Goal: Task Accomplishment & Management: Manage account settings

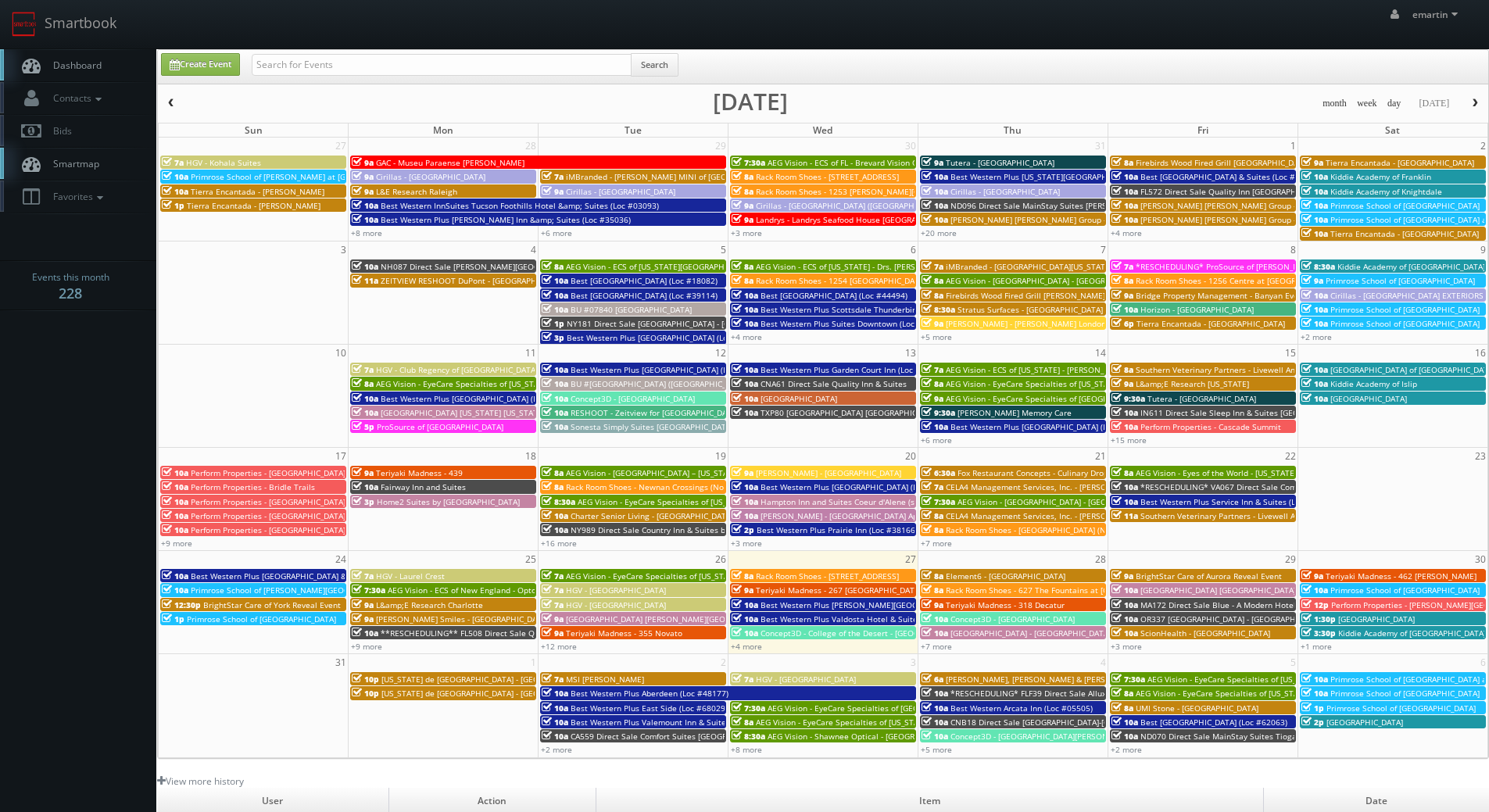
click at [1006, 706] on span "Best Western Arcata Inn (Loc #05505)" at bounding box center [1021, 708] width 142 height 11
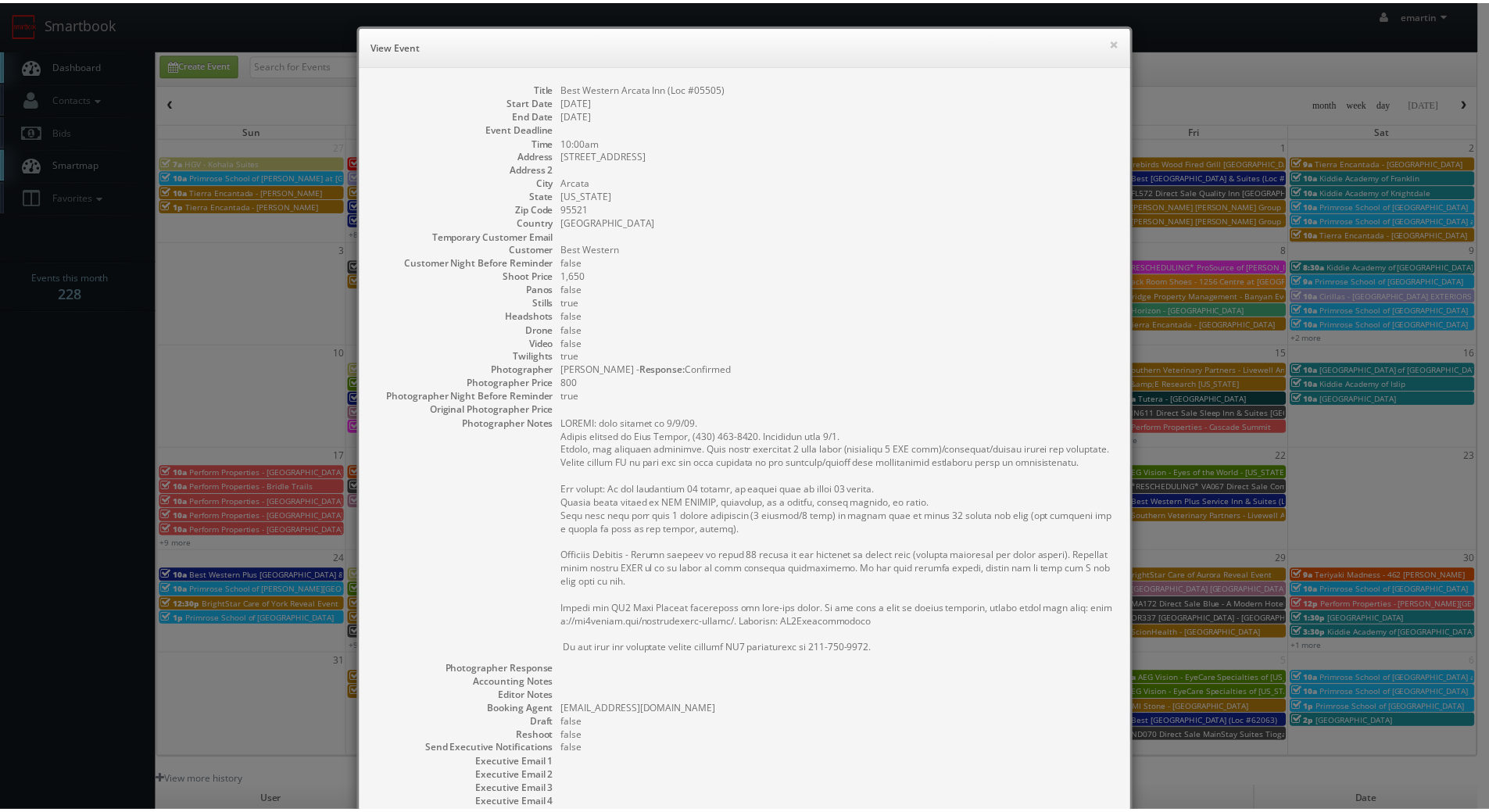
scroll to position [177, 0]
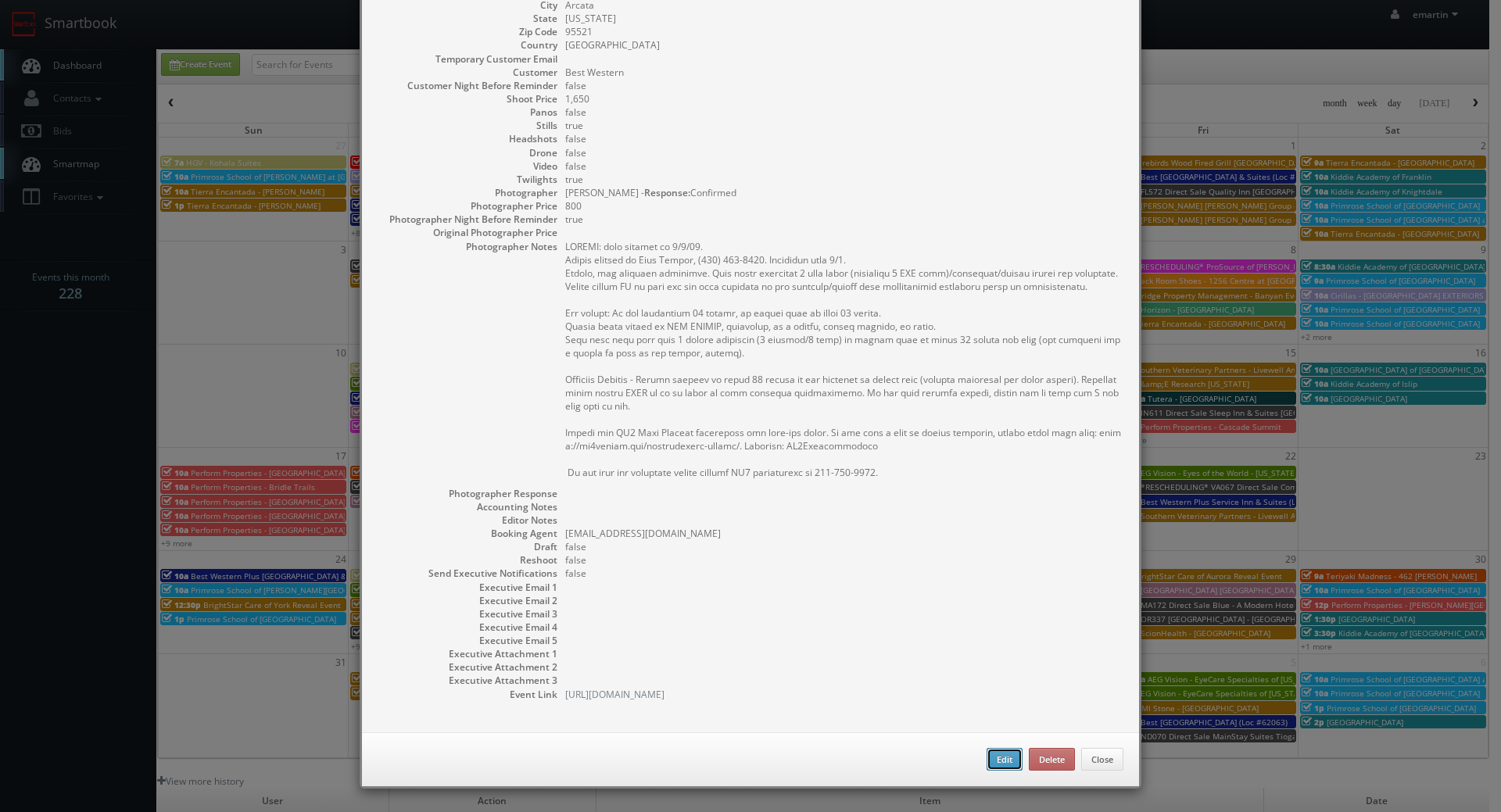
click at [987, 752] on button "Edit" at bounding box center [1004, 760] width 36 height 24
type input "Best Western Arcata Inn (Loc #05505)"
type input "4827 Valley West Blvd"
type input "Arcata"
type input "95521"
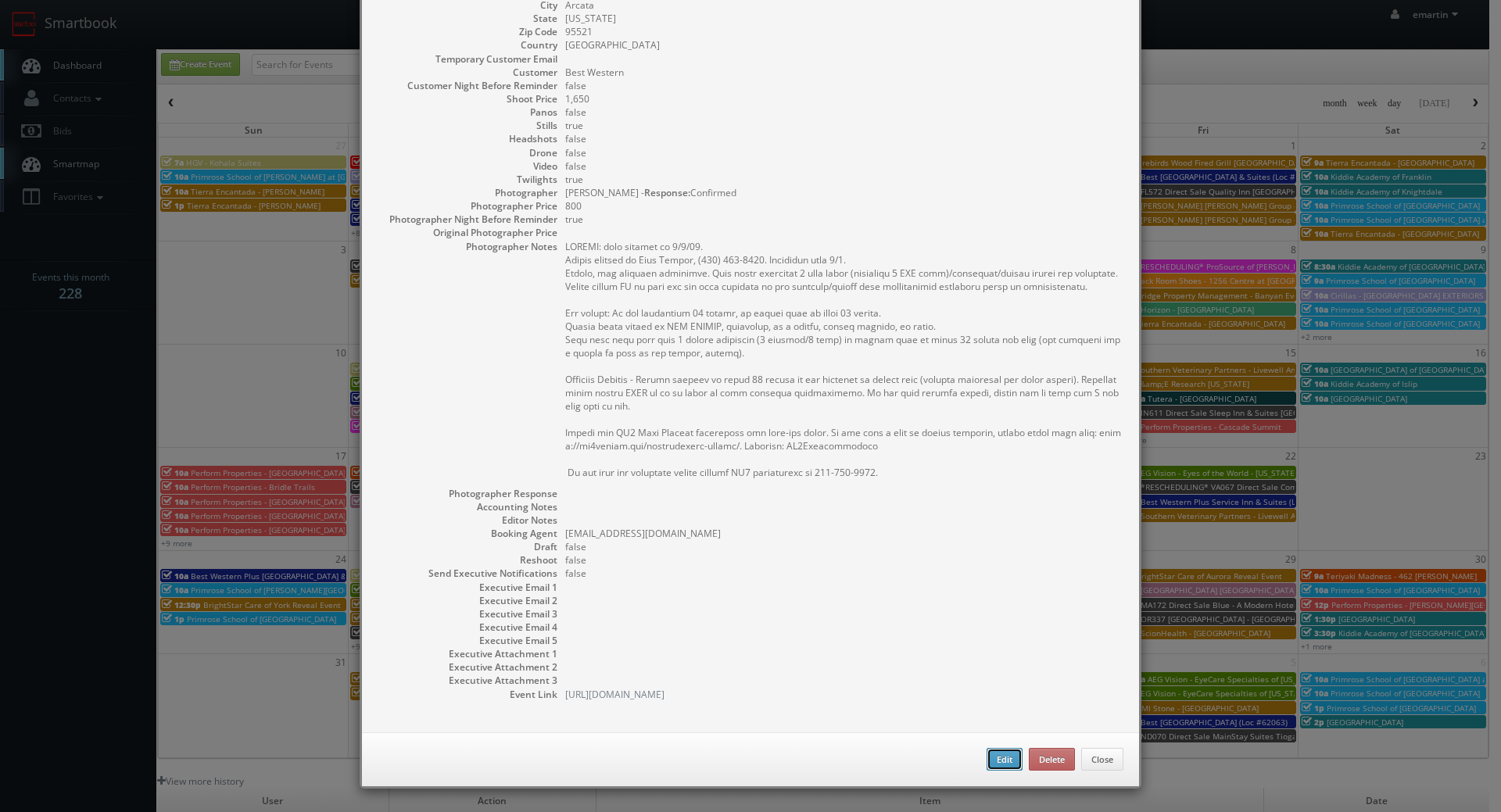
type input "1,650"
checkbox input "true"
type input "09/04/2025"
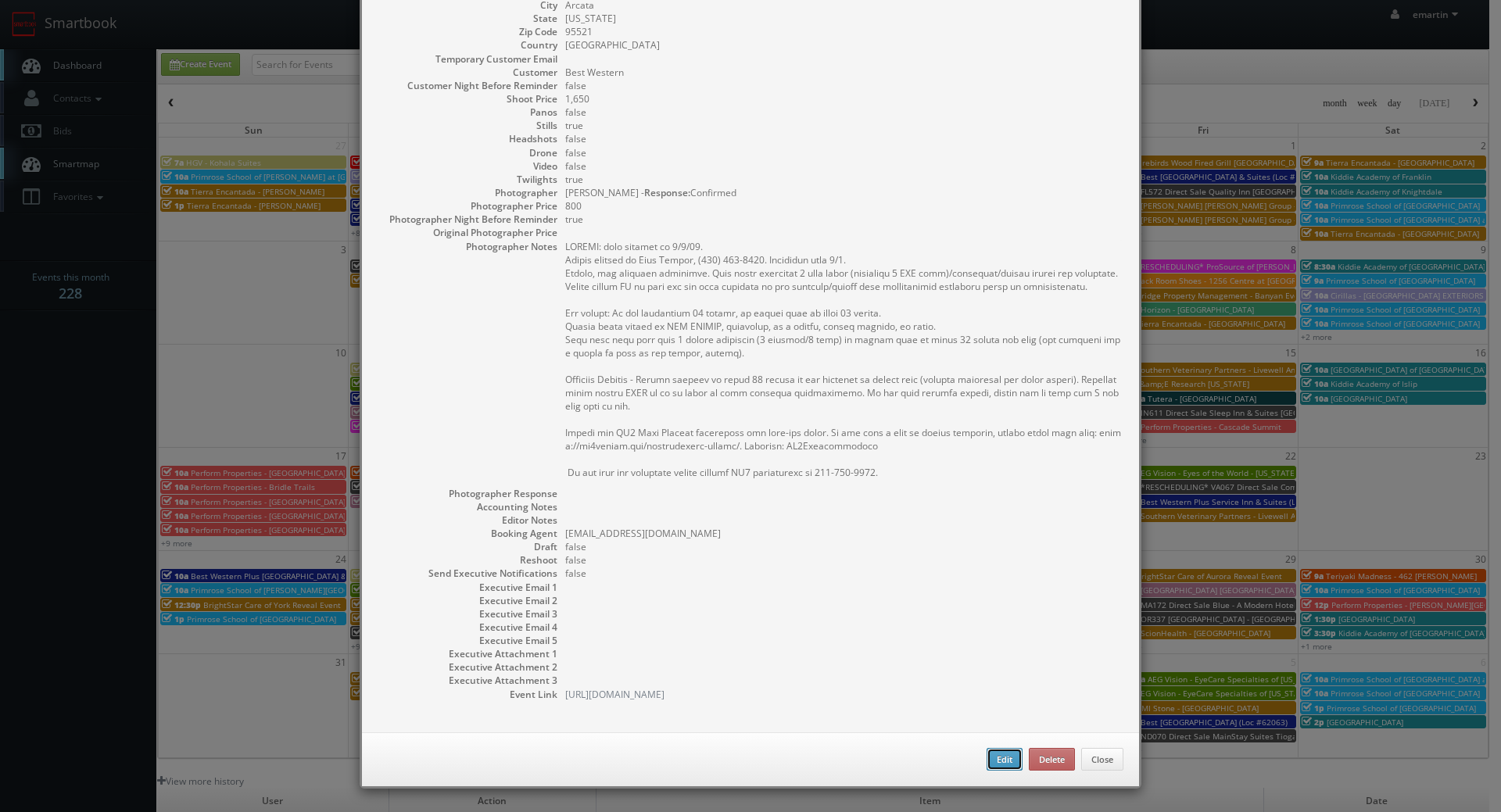
type input "10:00am"
checkbox input "true"
type textarea "UPDATE: date changed to 9/4/25. Onsite contact is Jace Alonzo, (707) 826-0313. …"
select select "[US_STATE]"
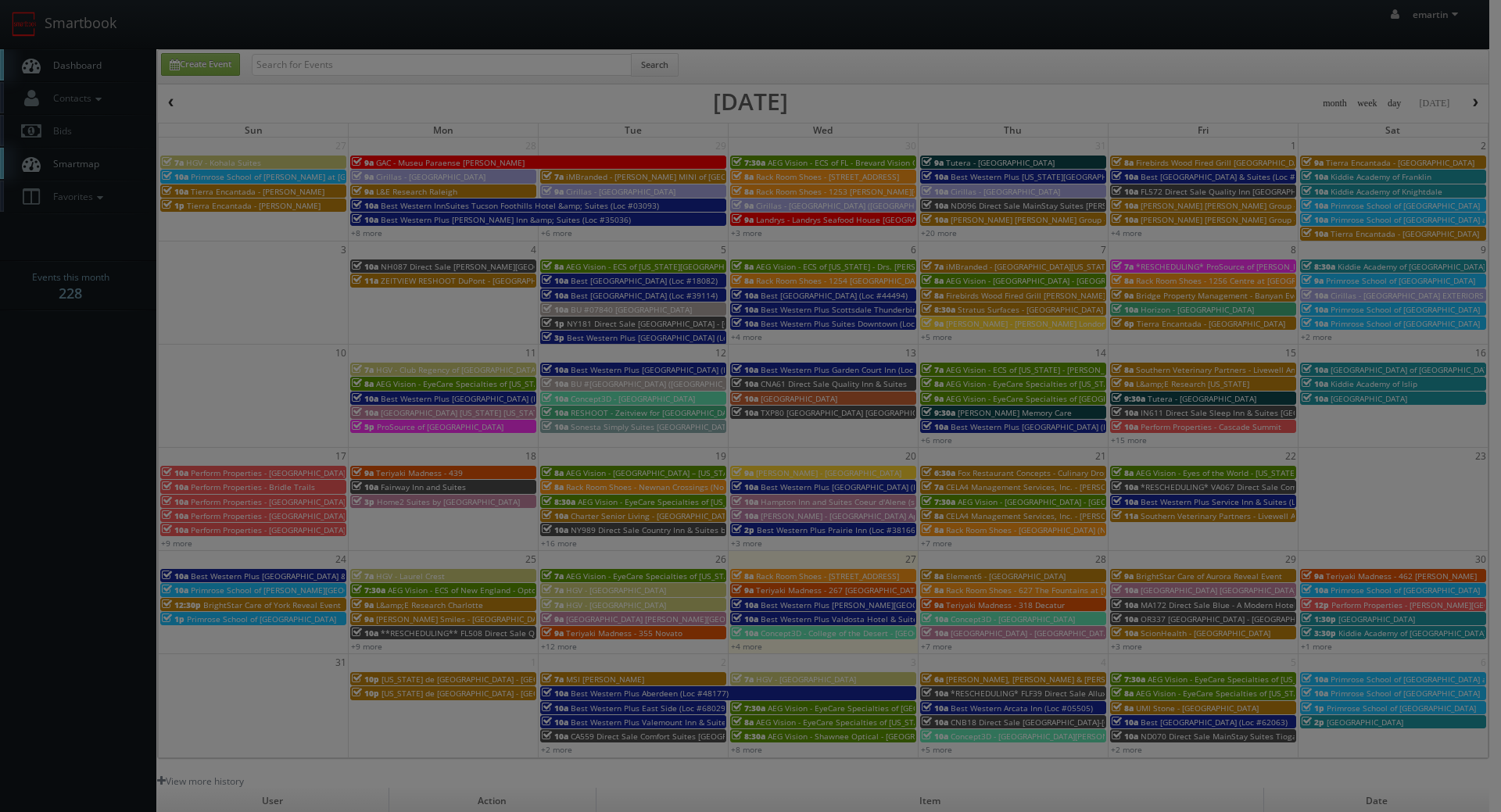
type input "1,650"
type input "800"
select select "fake55@mg.cs3calendar.com"
select select "grace@graceaston.com"
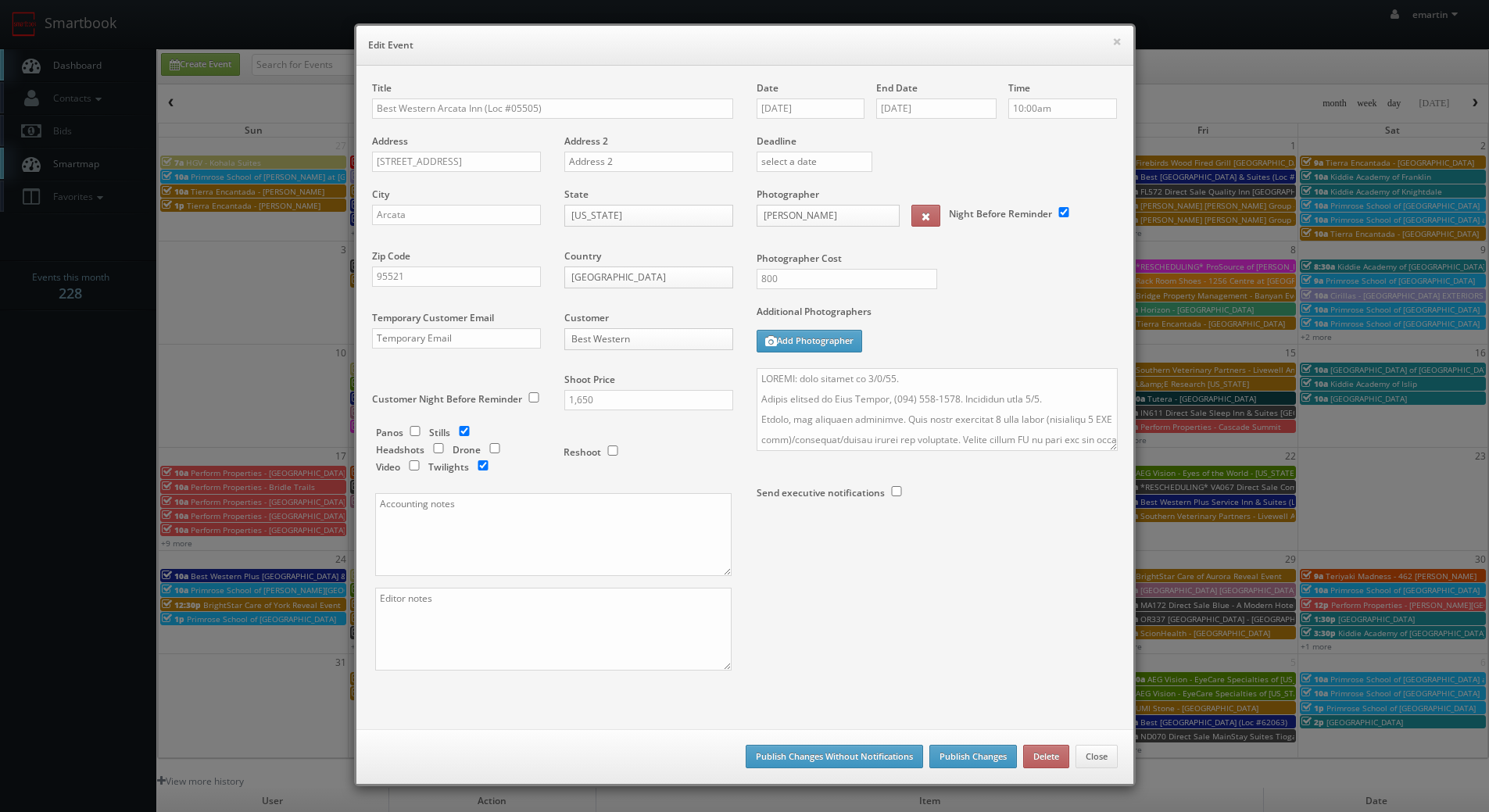
drag, startPoint x: 1106, startPoint y: 455, endPoint x: 1106, endPoint y: 464, distance: 9.0
click at [1106, 464] on div at bounding box center [937, 418] width 361 height 98
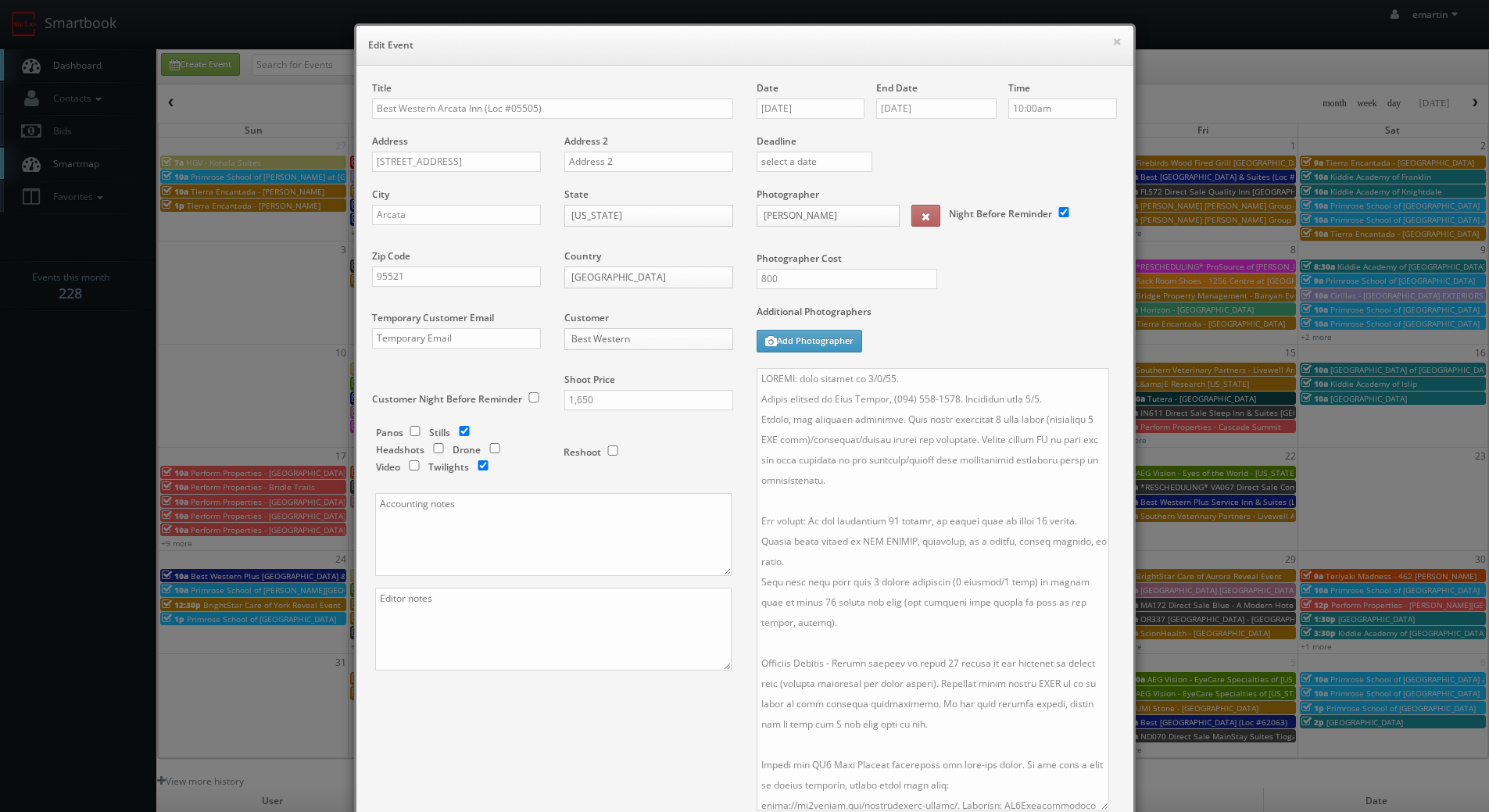
drag, startPoint x: 1106, startPoint y: 444, endPoint x: 1098, endPoint y: 808, distance: 364.1
click at [1098, 808] on textarea at bounding box center [933, 589] width 352 height 442
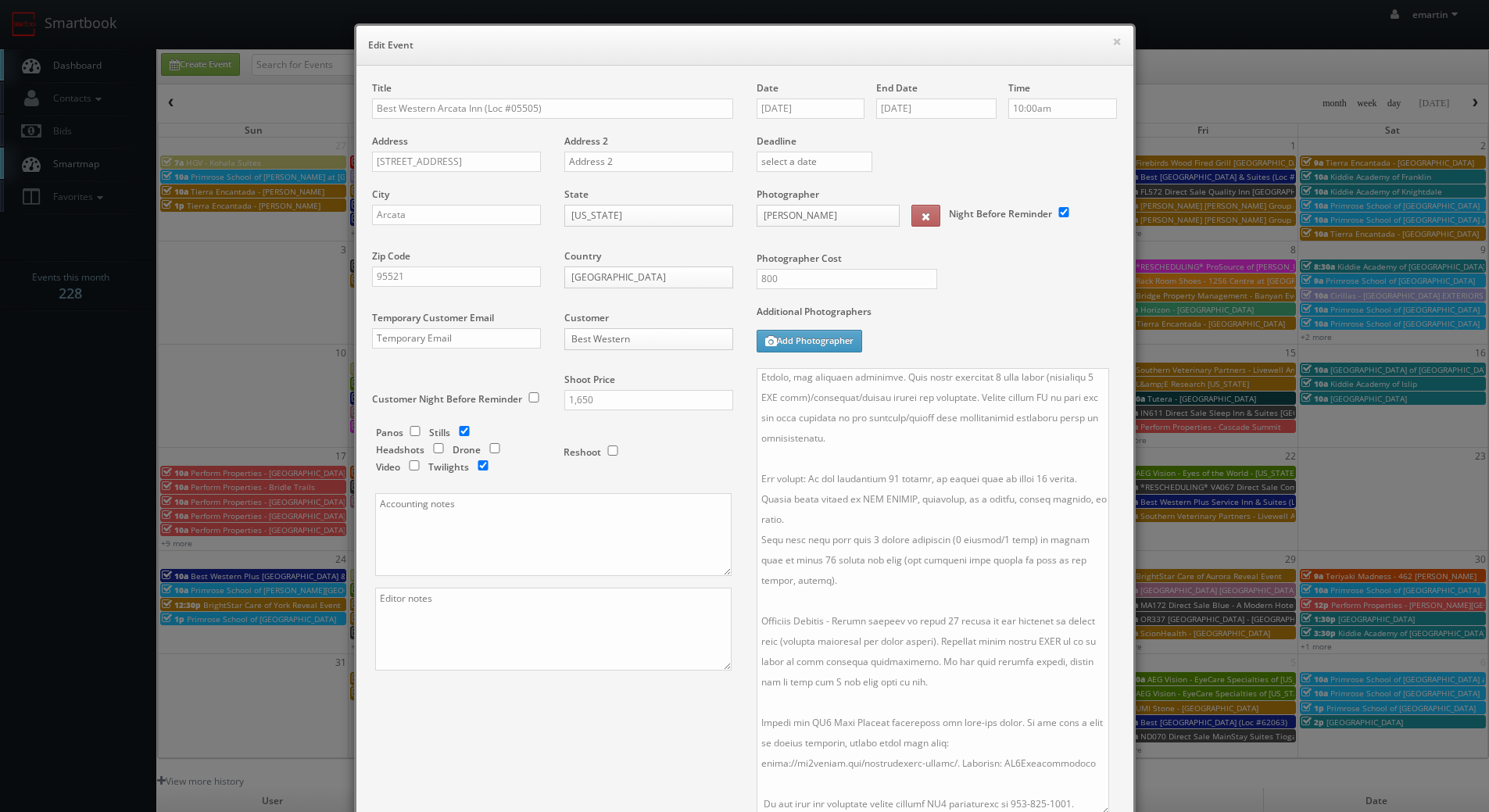
scroll to position [0, 0]
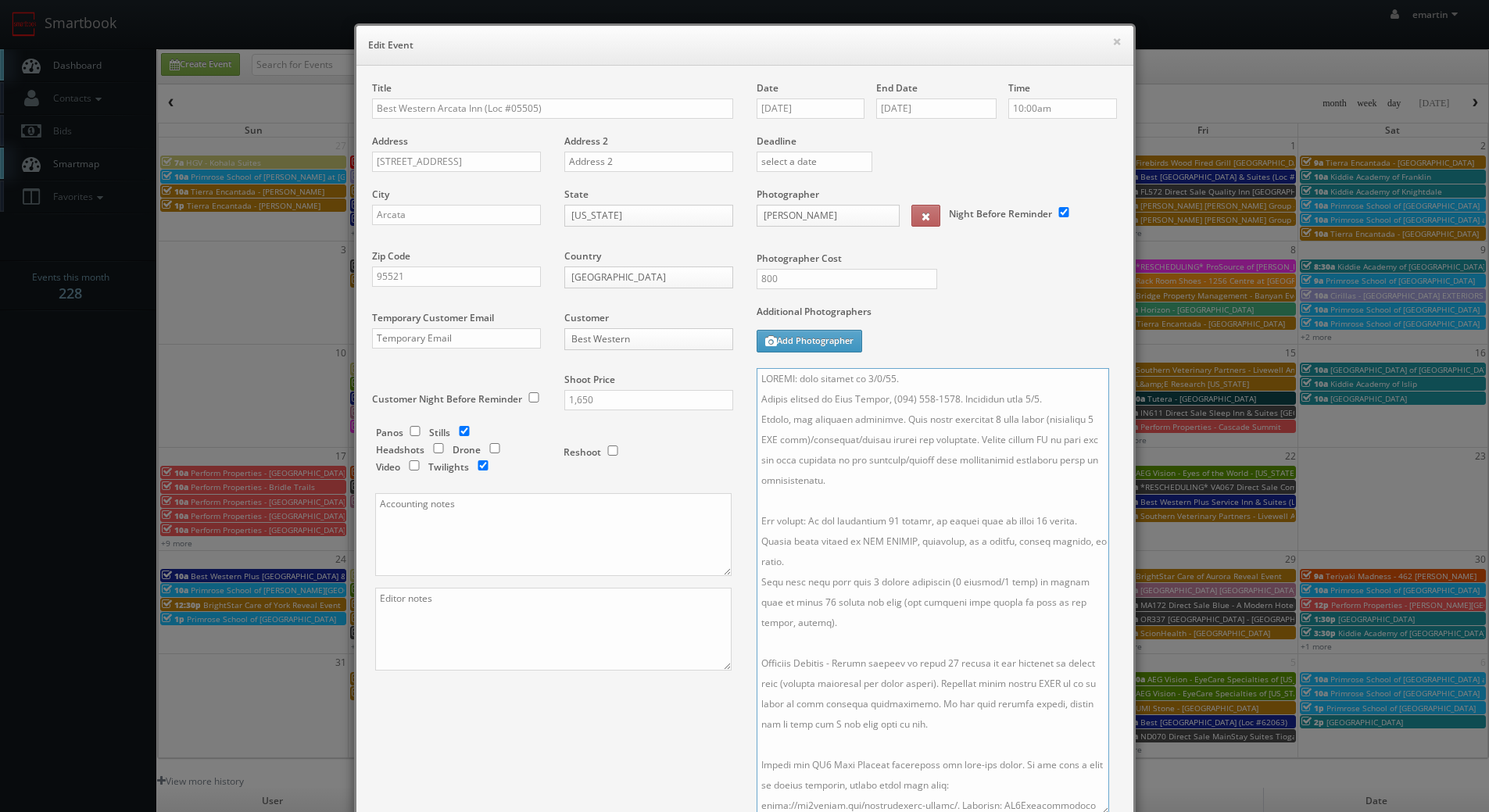
click at [956, 368] on textarea at bounding box center [933, 591] width 352 height 447
drag, startPoint x: 945, startPoint y: 382, endPoint x: 745, endPoint y: 380, distance: 200.0
click at [745, 380] on div "Date 09/04/2025 End Date 09/04/2025 Time 10:00am Deadline Photographer Grace As…" at bounding box center [937, 508] width 384 height 855
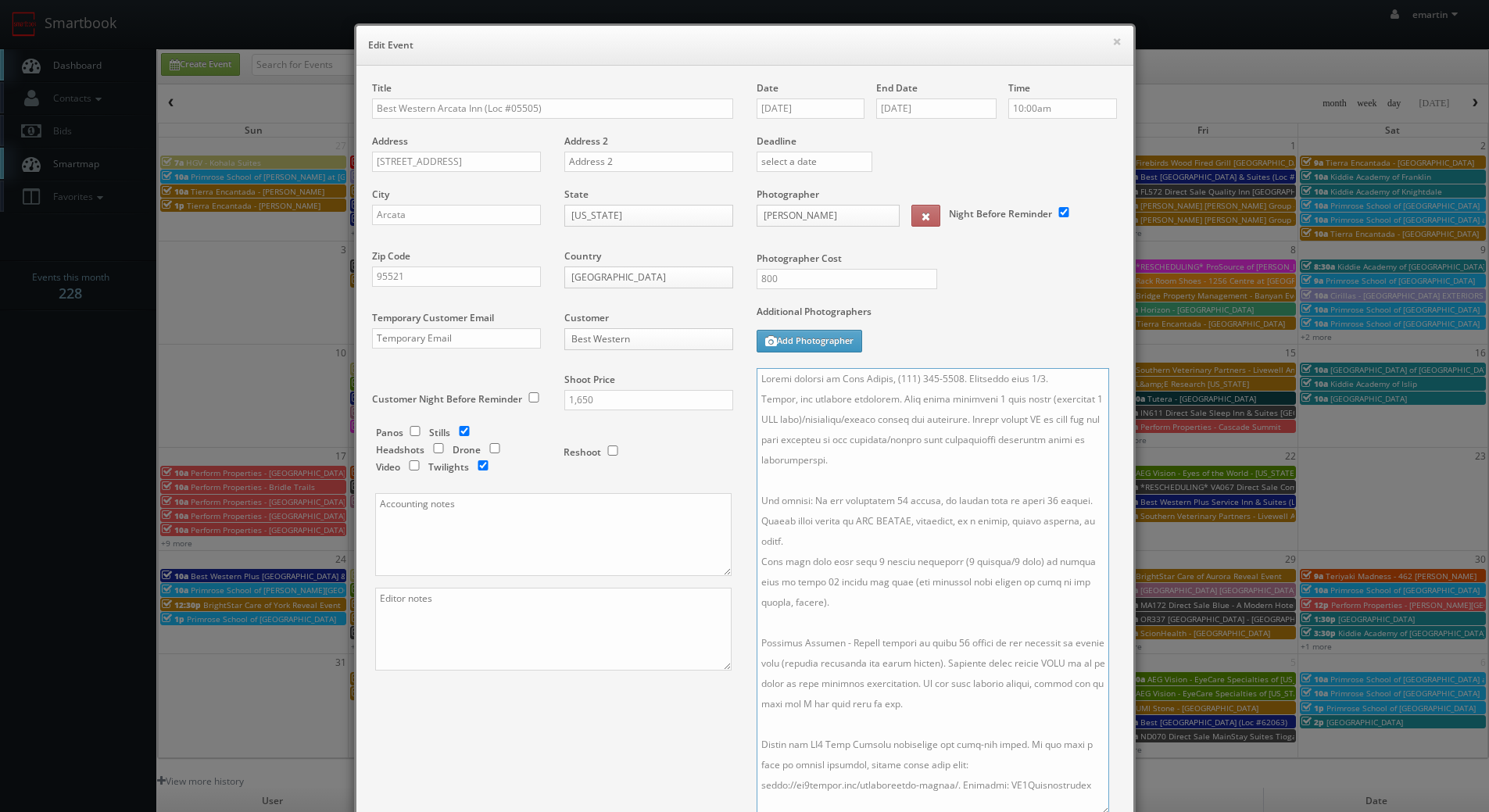
click at [756, 394] on textarea at bounding box center [933, 591] width 352 height 447
click at [872, 488] on textarea at bounding box center [933, 591] width 352 height 447
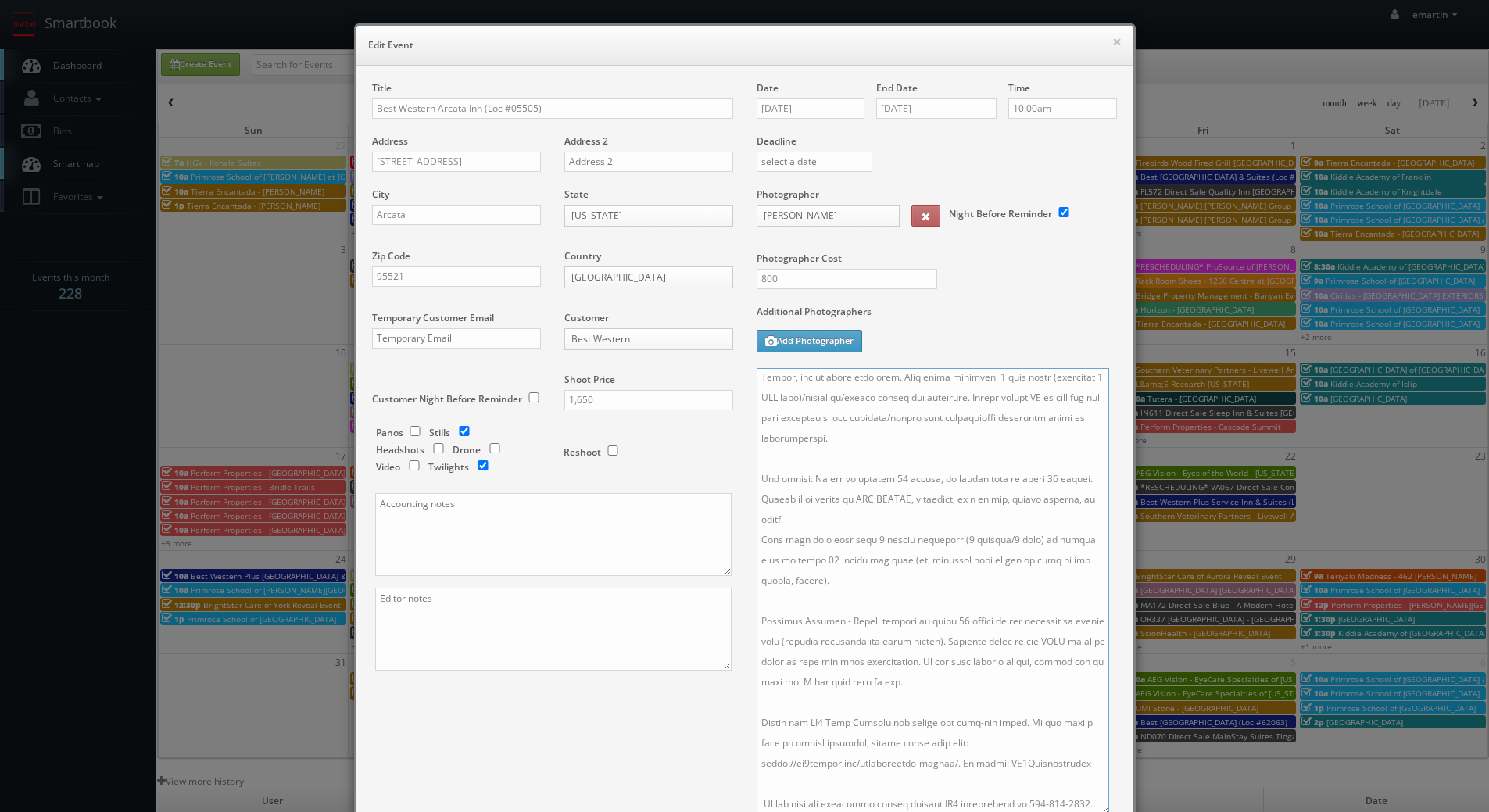
click at [960, 613] on textarea at bounding box center [933, 591] width 352 height 447
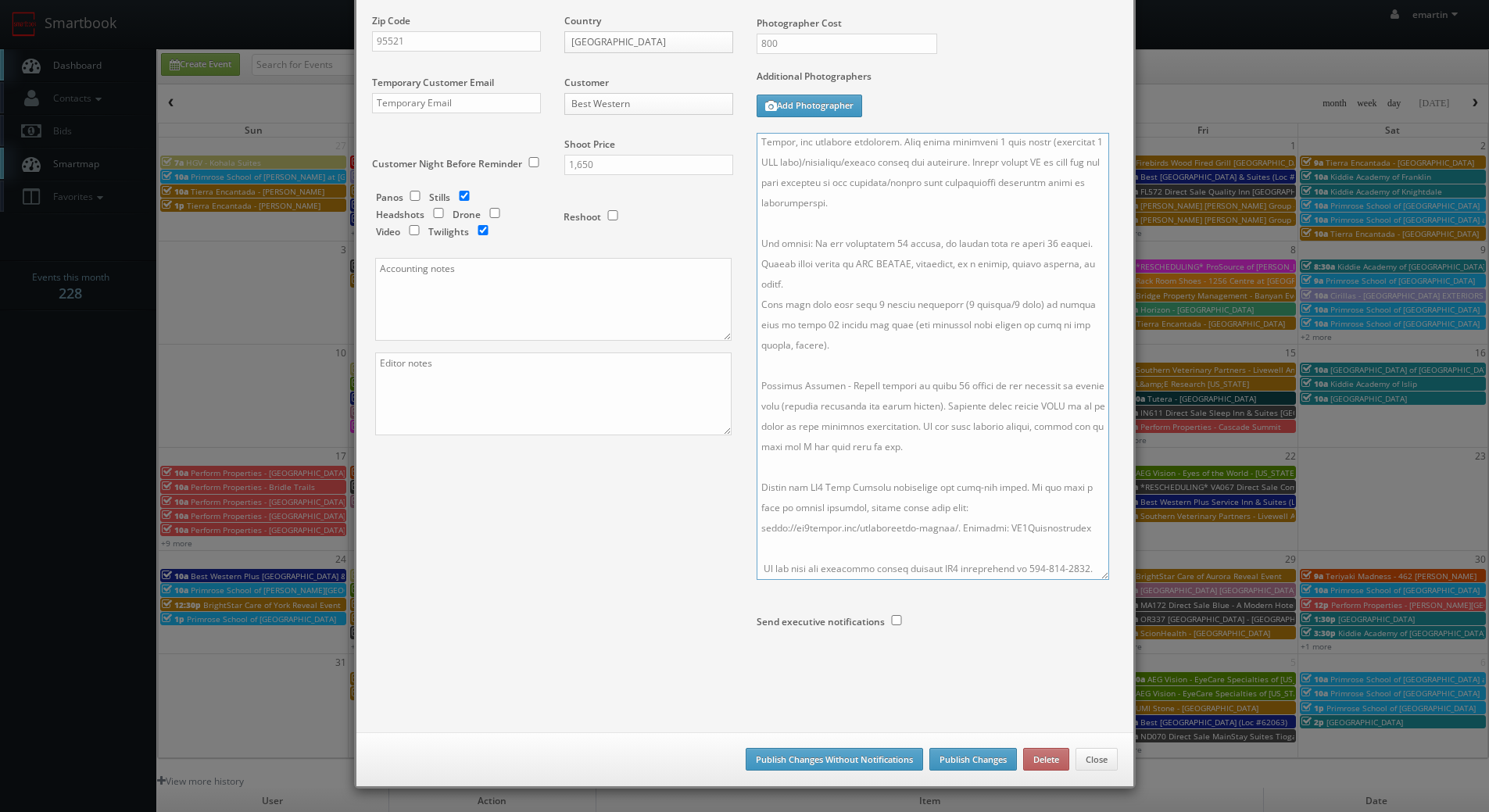
type textarea "Onsite contact is Jace Alonzo, (707) 826-0313. Overnight stay 9/3. Stills, and …"
click at [963, 754] on button "Publish Changes" at bounding box center [973, 760] width 87 height 24
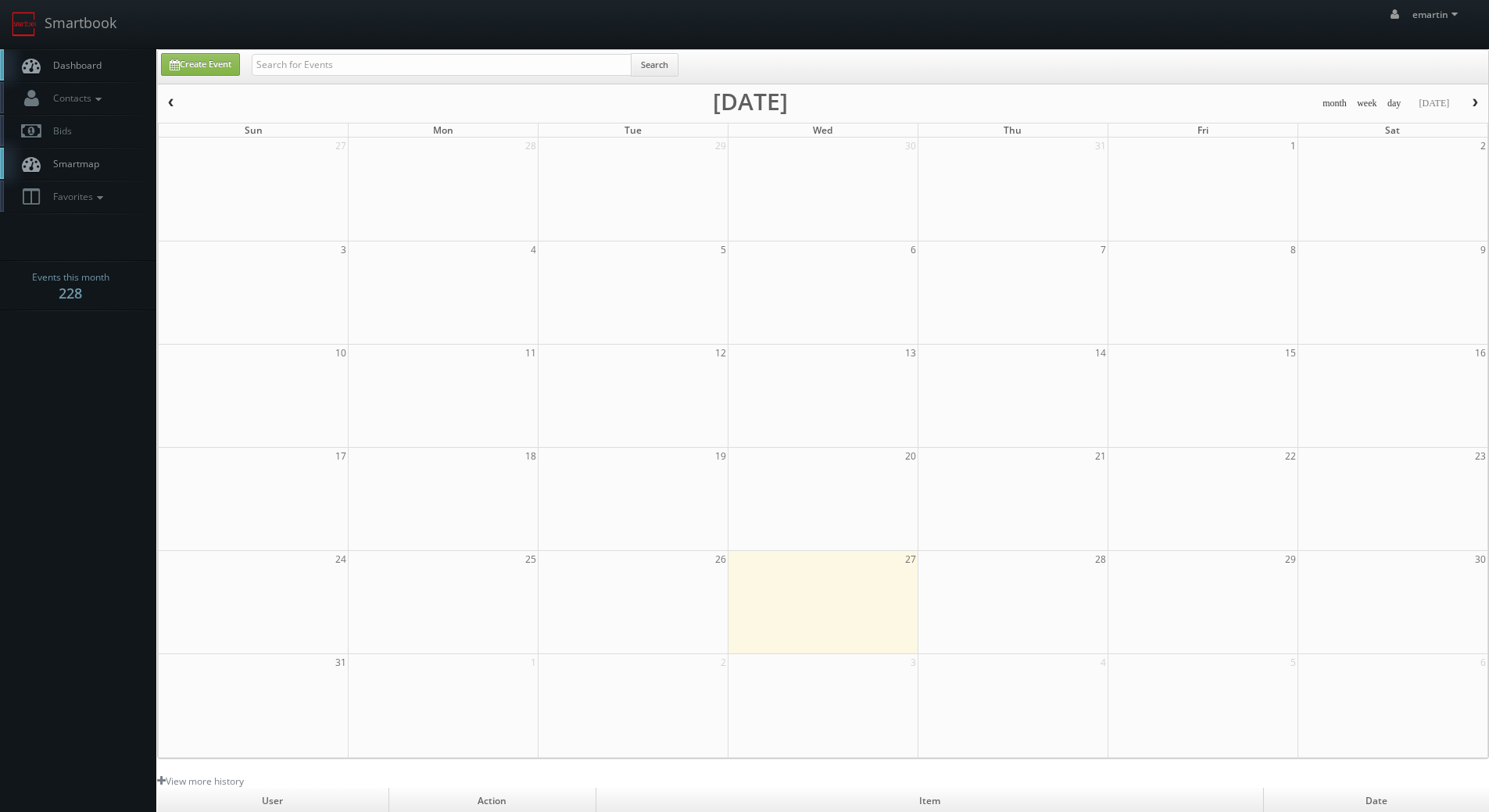
click at [118, 71] on link "Dashboard" at bounding box center [78, 65] width 156 height 32
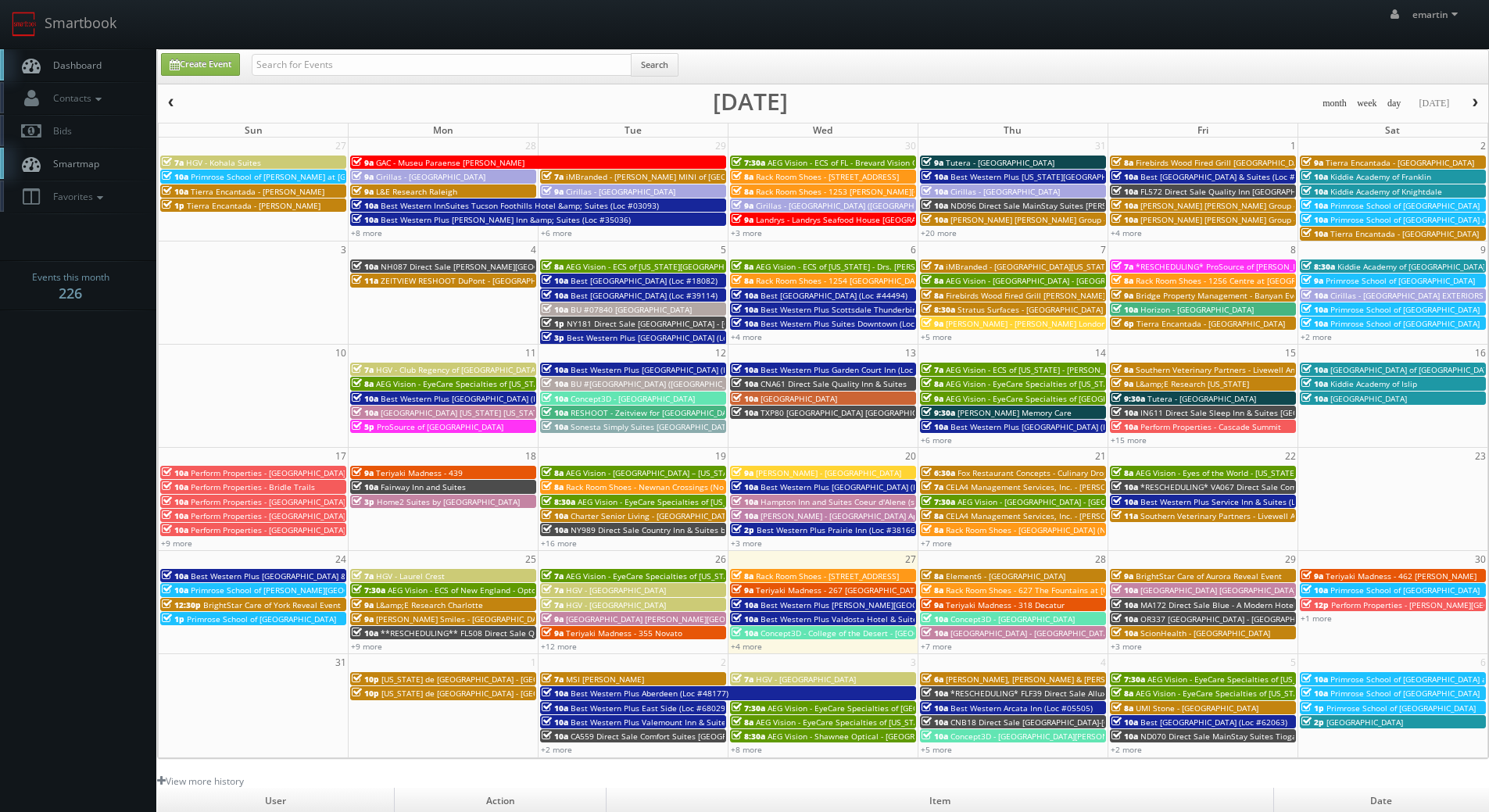
click at [90, 55] on link "Dashboard" at bounding box center [78, 65] width 156 height 32
click at [302, 58] on input "text" at bounding box center [441, 65] width 380 height 22
type input "little elm"
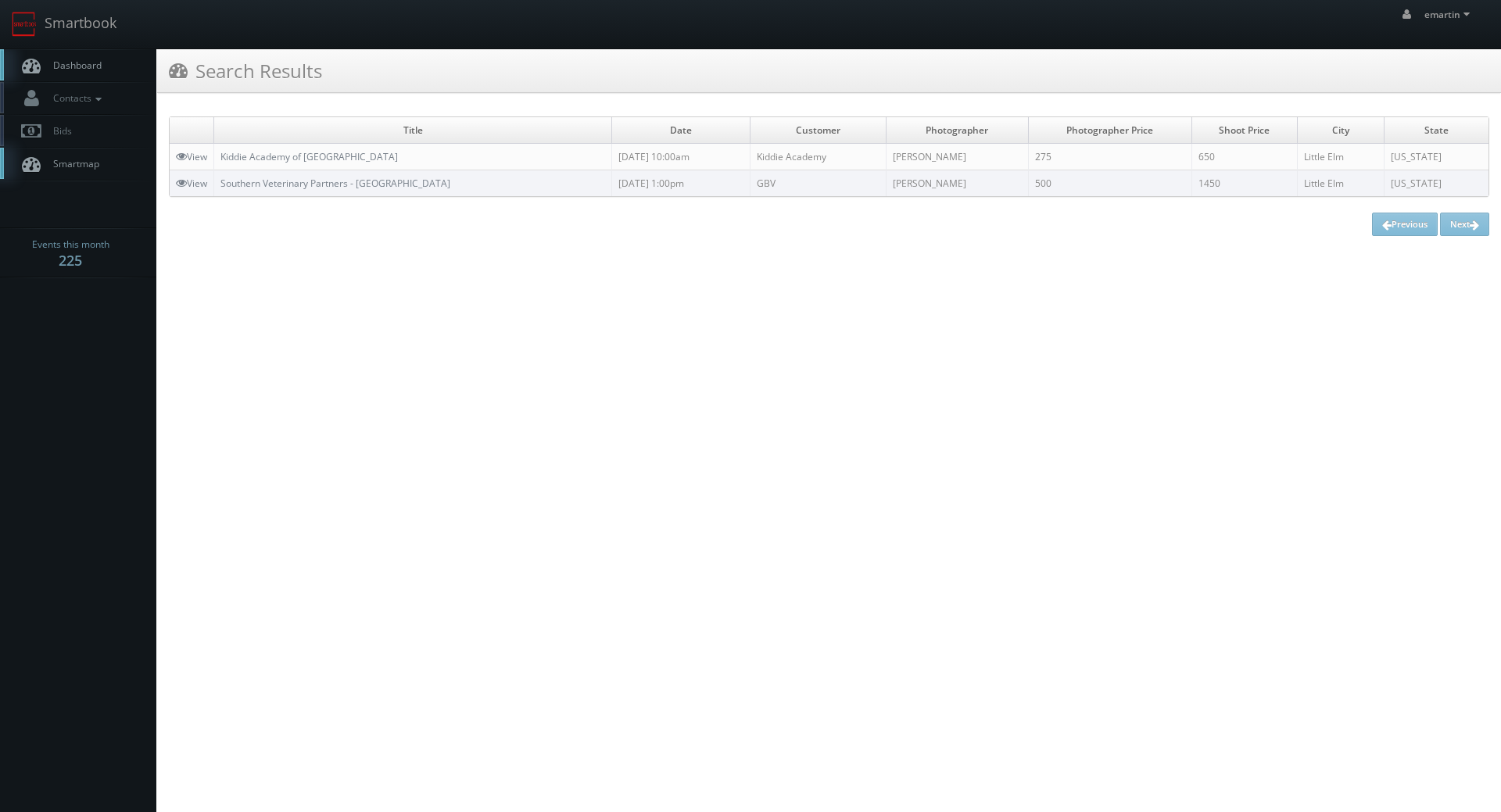
click at [76, 60] on span "Dashboard" at bounding box center [73, 65] width 56 height 13
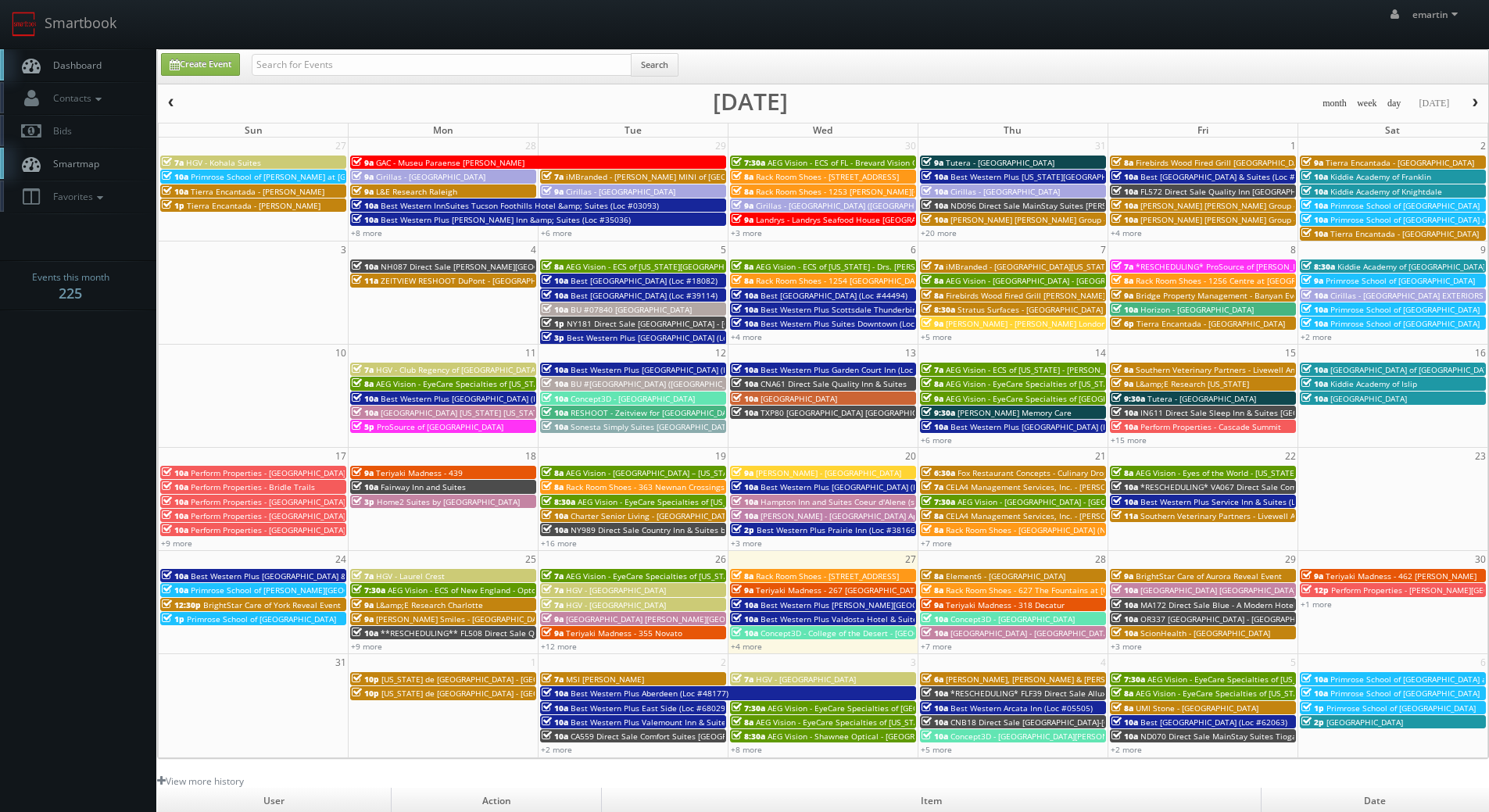
click at [93, 74] on link "Dashboard" at bounding box center [78, 65] width 156 height 32
click at [118, 62] on link "Dashboard" at bounding box center [78, 65] width 156 height 32
click at [219, 719] on td at bounding box center [253, 713] width 190 height 85
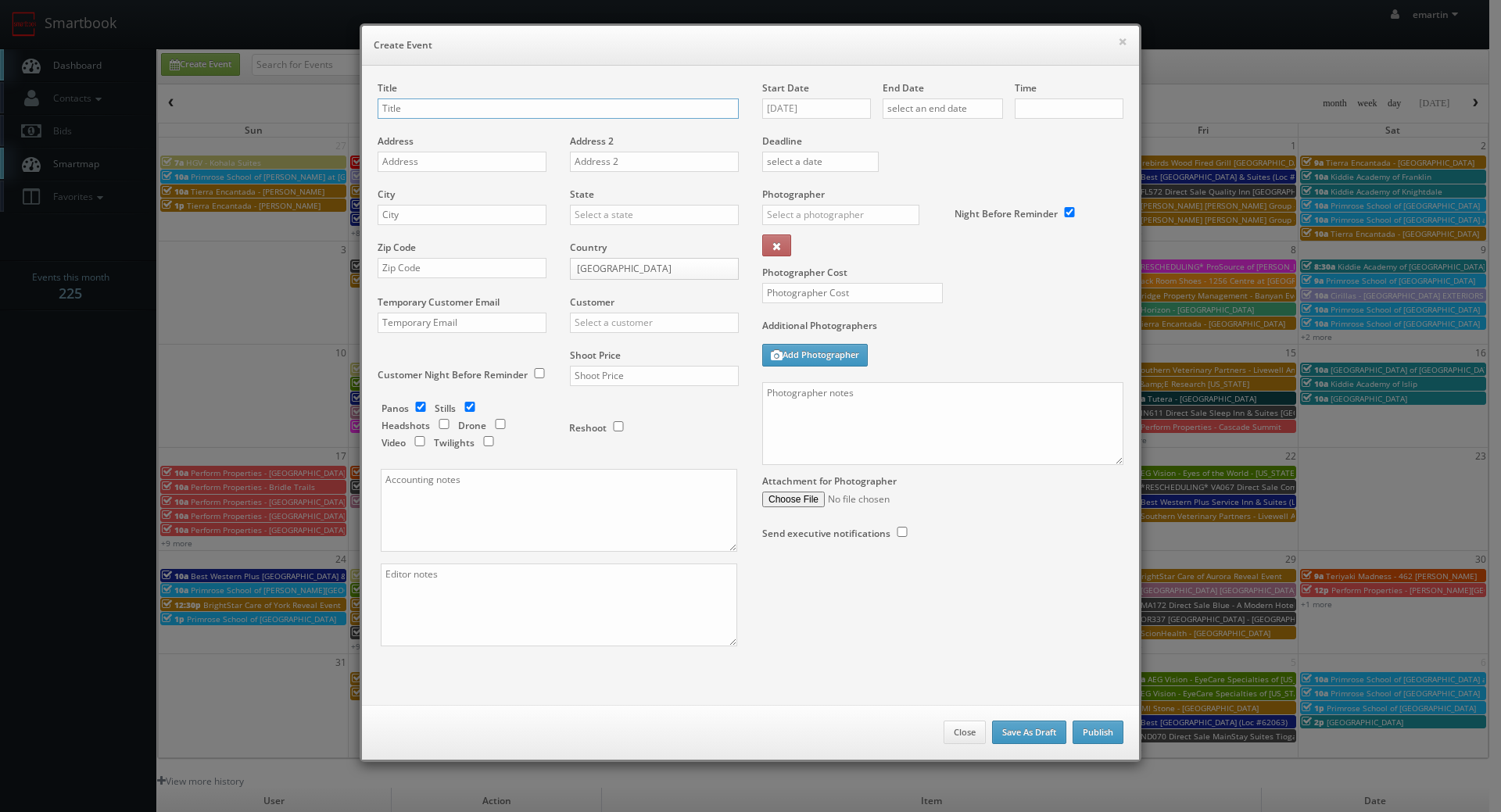
checkbox input "true"
type input "10:00am"
checkbox input "true"
click at [1114, 13] on div "× Create Event Title Address Address 2 City State Alabama Alaska Arizona Arkans…" at bounding box center [750, 393] width 797 height 786
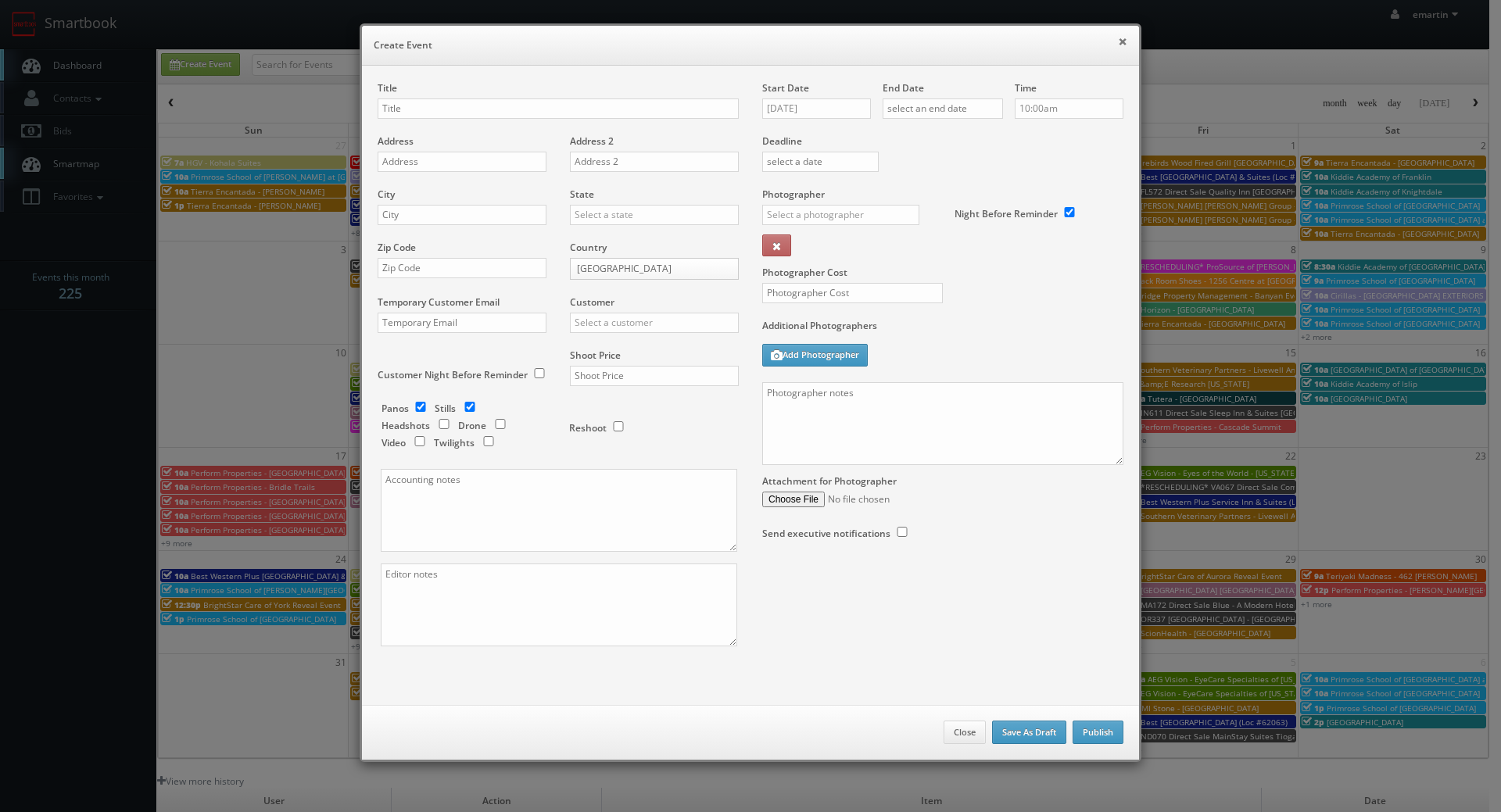
click at [1118, 36] on button "×" at bounding box center [1122, 41] width 10 height 11
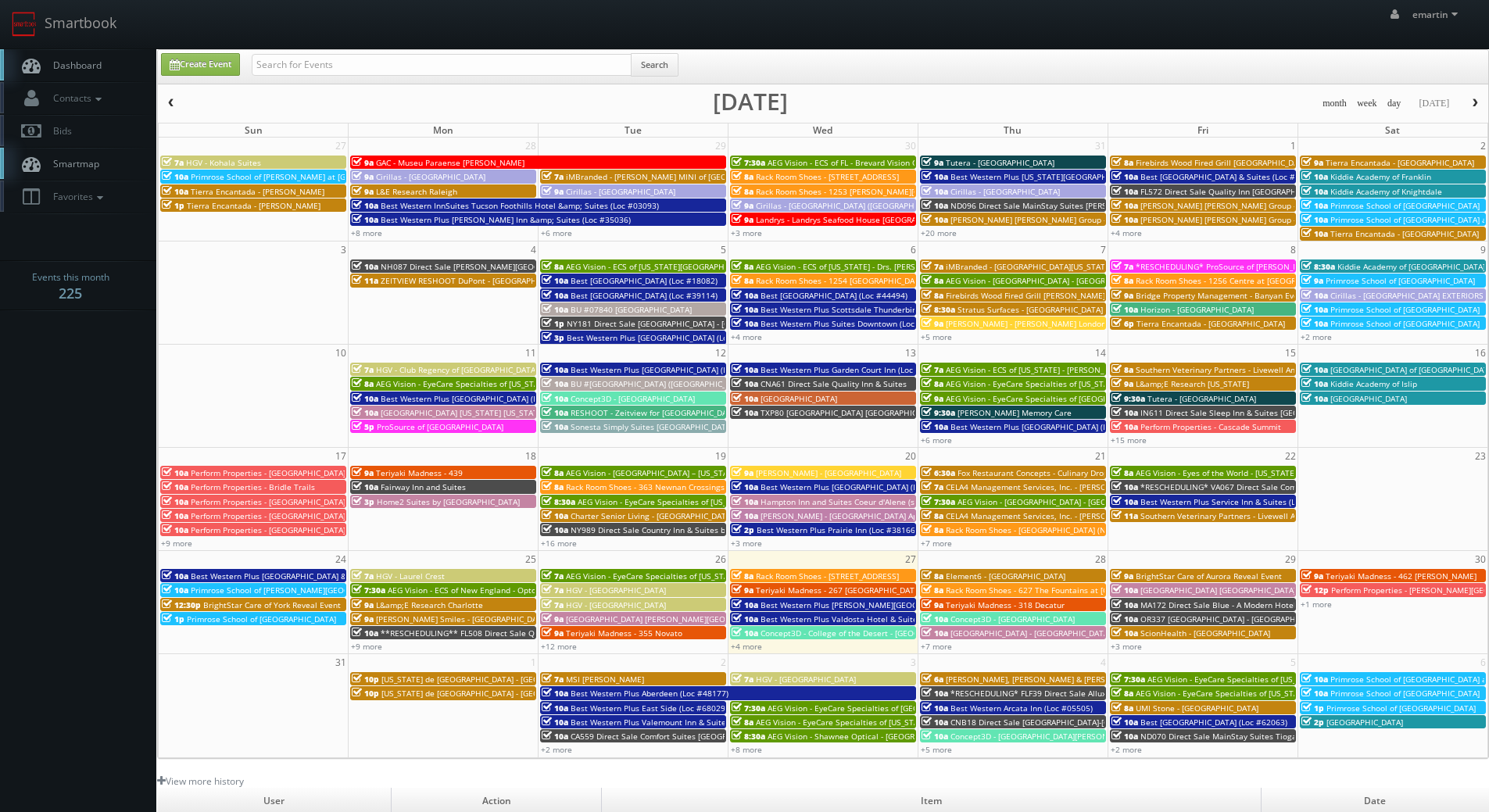
click at [85, 76] on link "Dashboard" at bounding box center [78, 65] width 156 height 32
click at [325, 63] on input "text" at bounding box center [441, 65] width 380 height 22
type input "school specialty"
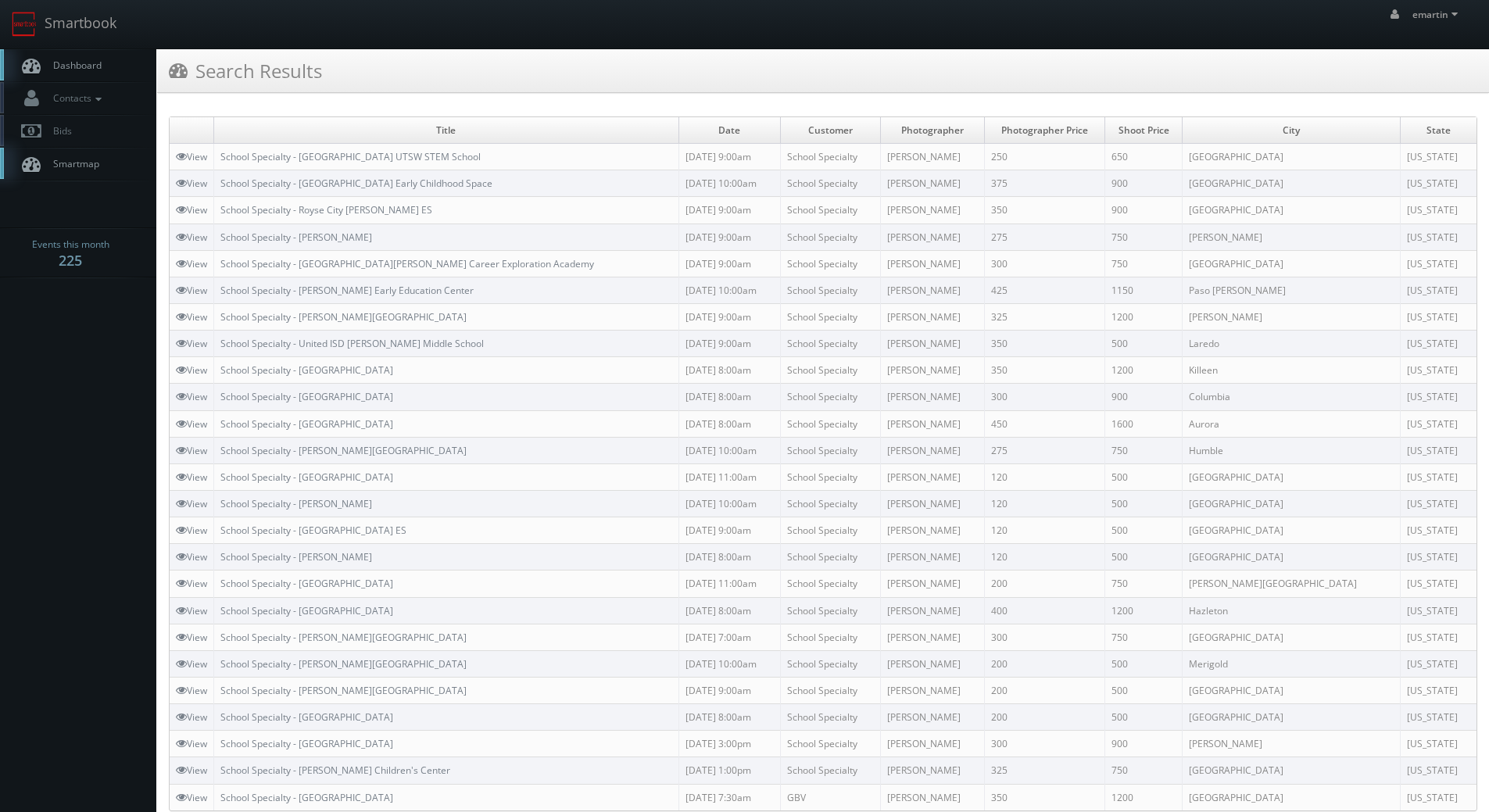
click at [1037, 89] on div "Search Results" at bounding box center [823, 71] width 1332 height 44
click at [105, 80] on link "Dashboard" at bounding box center [78, 65] width 156 height 32
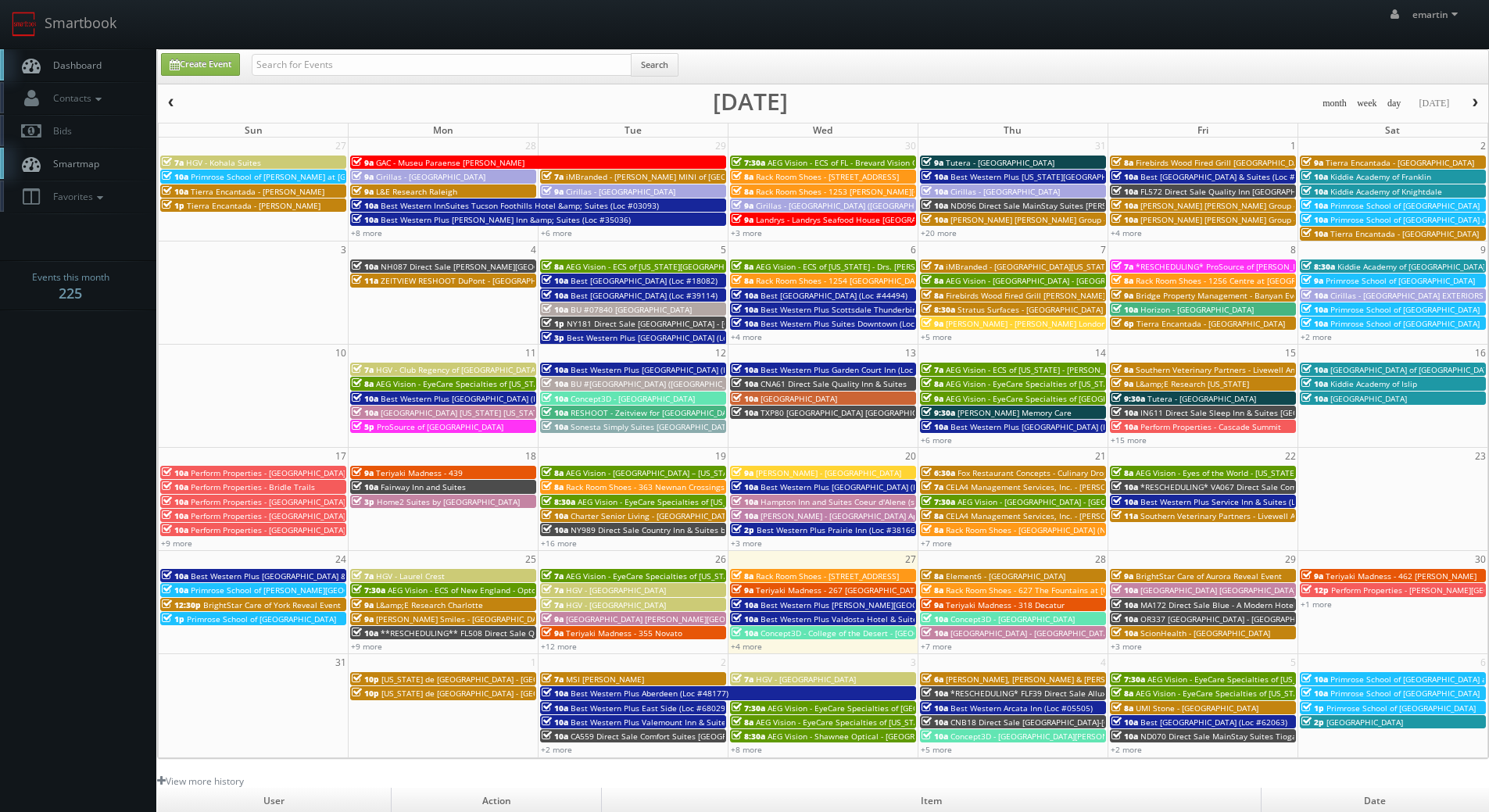
click at [71, 61] on span "Dashboard" at bounding box center [73, 65] width 56 height 13
click at [75, 395] on body "Smartbook Toggle Side Navigation Toggle Top Navigation emartin emartin Profile …" at bounding box center [744, 541] width 1489 height 1081
